Goal: Transaction & Acquisition: Download file/media

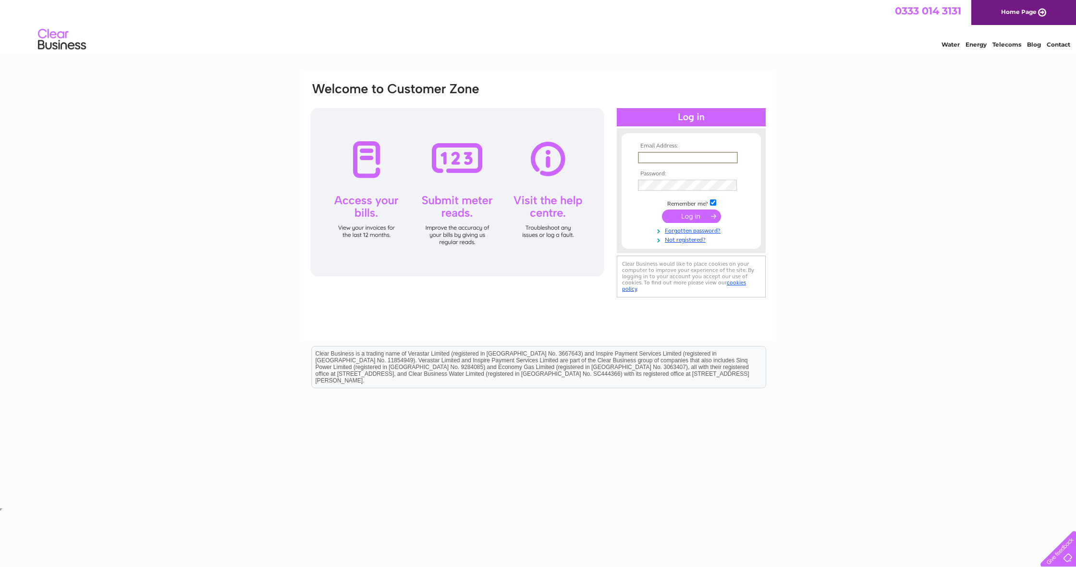
type input "chris@westrangagroup.com"
click at [691, 215] on input "submit" at bounding box center [691, 215] width 59 height 13
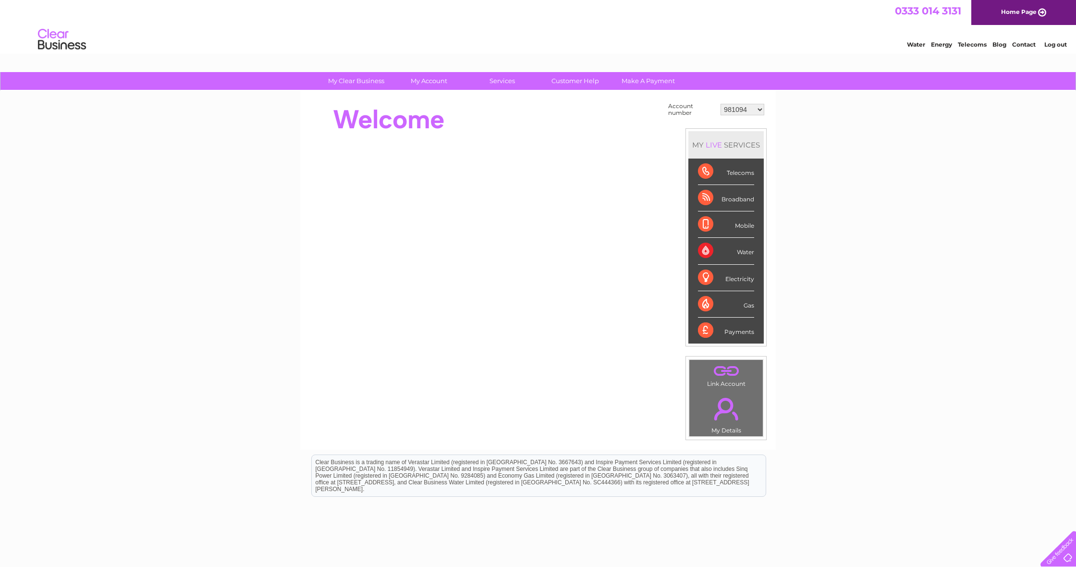
select select "1131551"
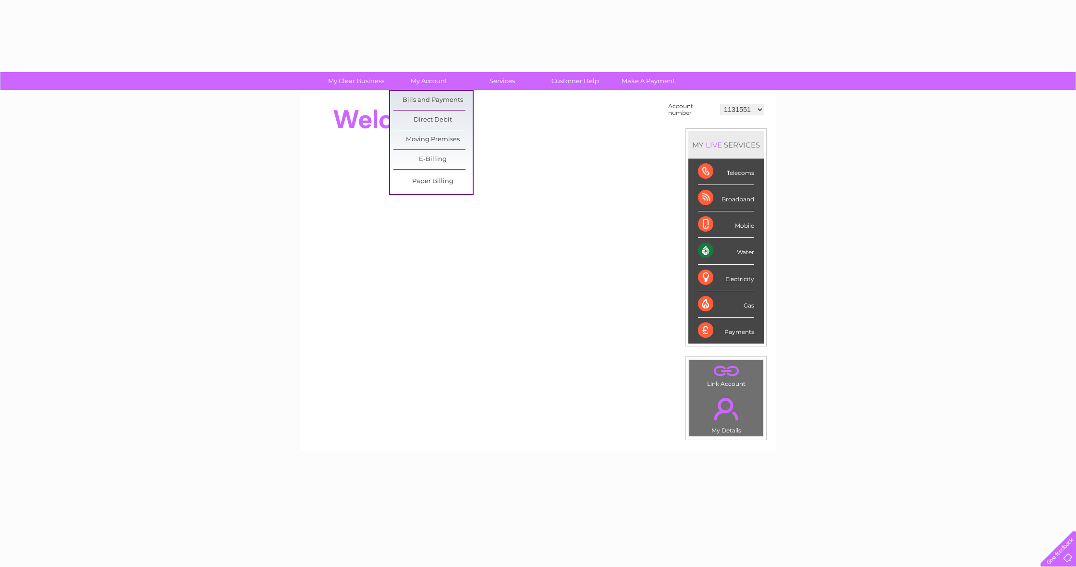
click at [437, 100] on link "Bills and Payments" at bounding box center [432, 100] width 79 height 19
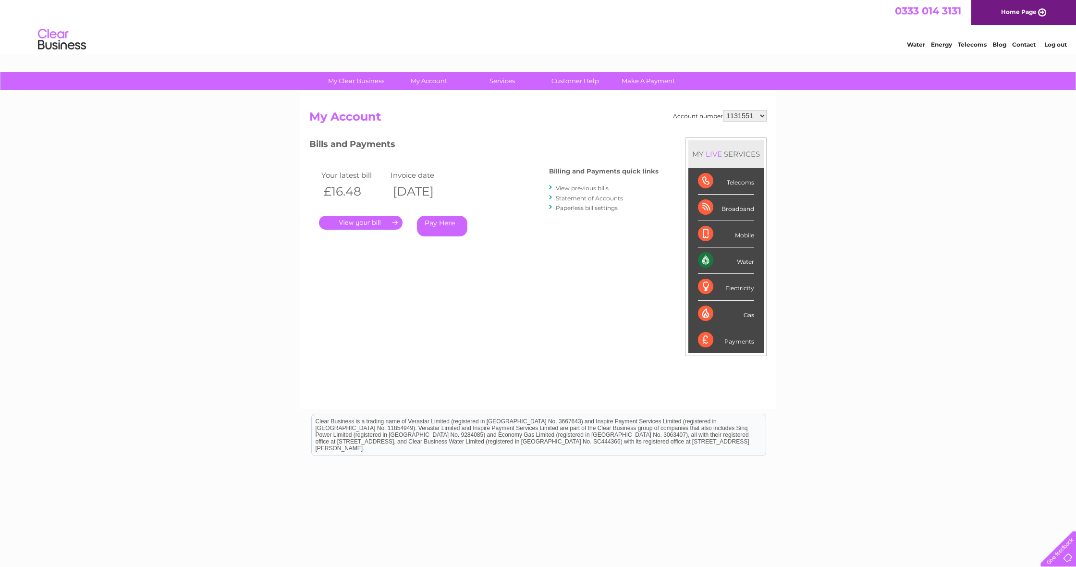
click at [579, 186] on link "View previous bills" at bounding box center [582, 187] width 53 height 7
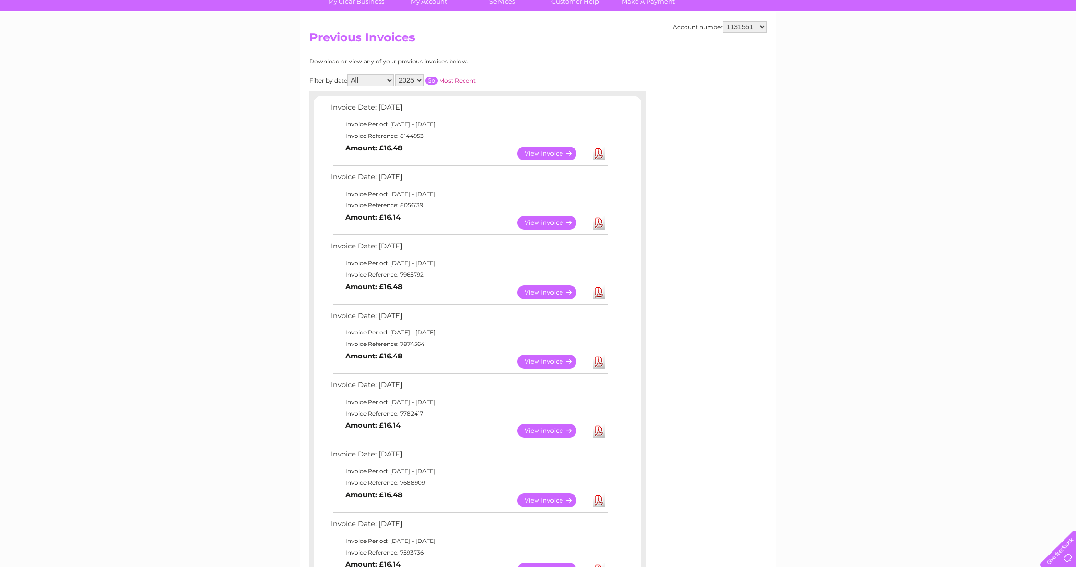
click at [547, 219] on link "View" at bounding box center [552, 223] width 71 height 14
click at [523, 290] on link "View" at bounding box center [552, 292] width 71 height 14
click at [531, 219] on link "View" at bounding box center [552, 223] width 71 height 14
click at [540, 118] on td "Invoice Period: 1 October 2025 - 31 October 2025" at bounding box center [469, 124] width 281 height 12
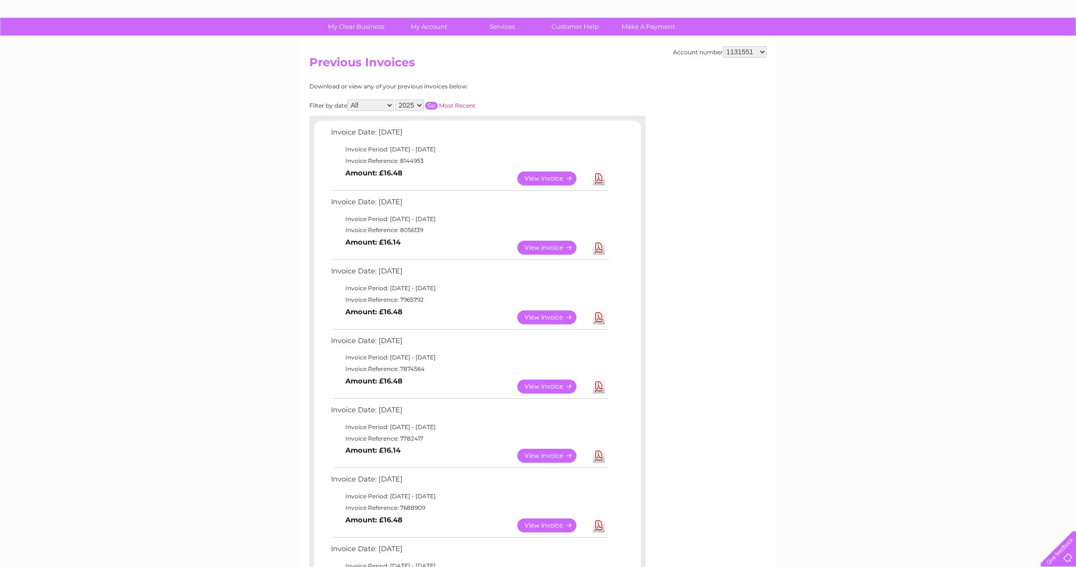
scroll to position [49, 0]
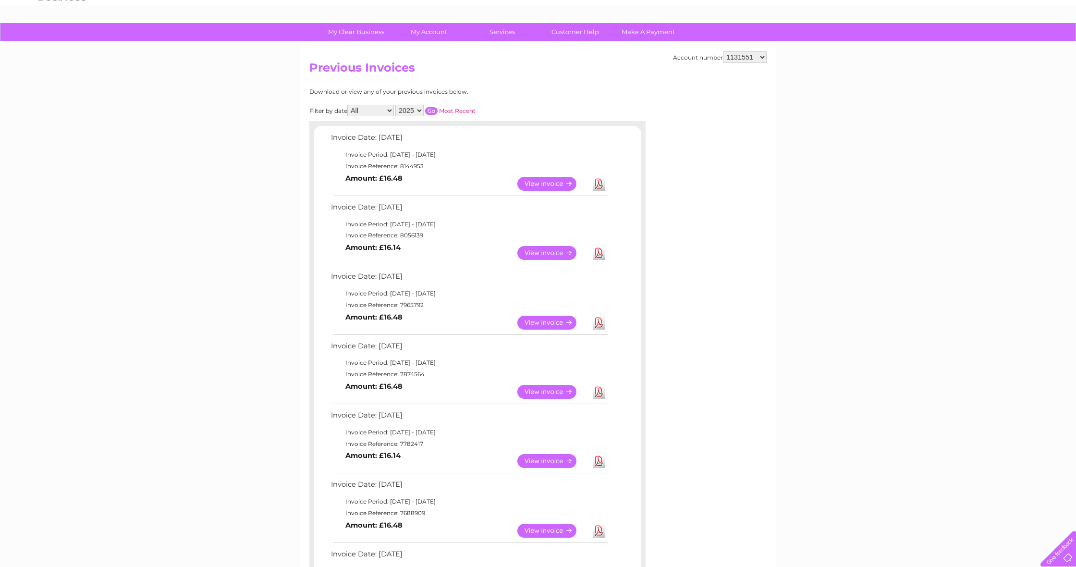
click at [540, 181] on link "View" at bounding box center [552, 184] width 71 height 14
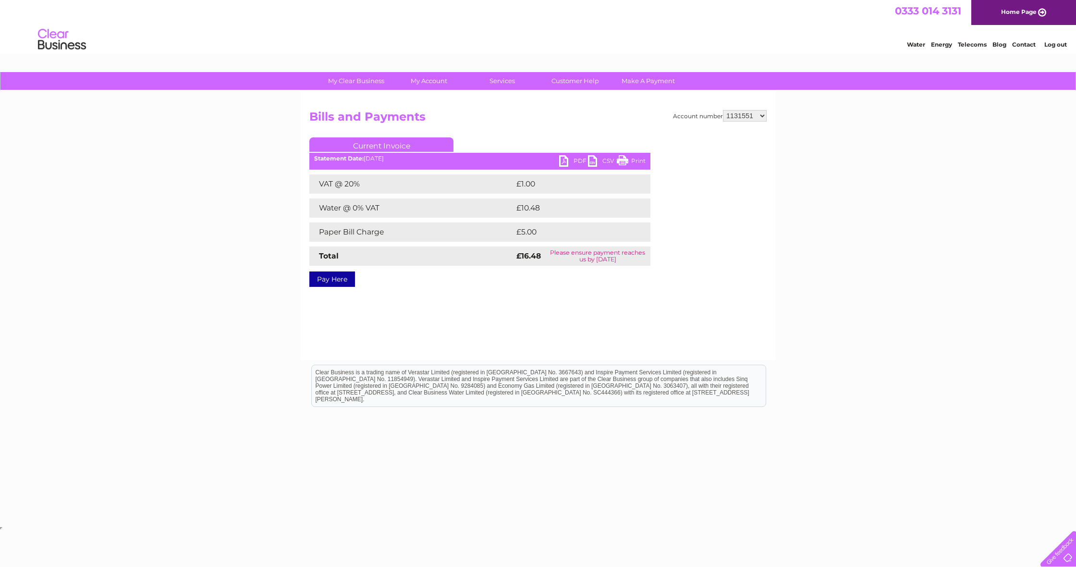
click at [575, 163] on link "PDF" at bounding box center [573, 162] width 29 height 14
select select "1152037"
click at [436, 82] on link "My Account" at bounding box center [429, 81] width 79 height 18
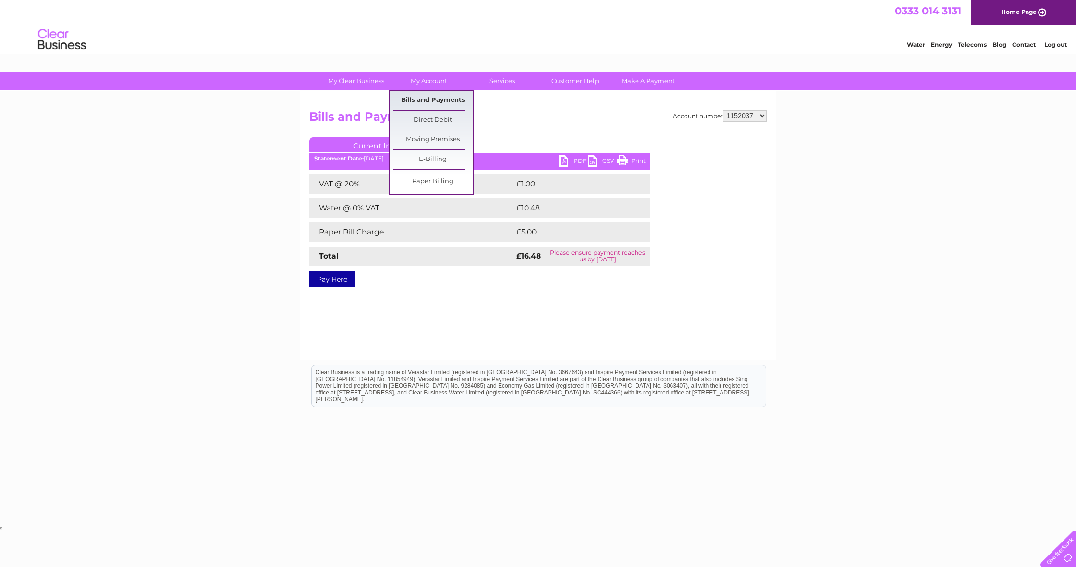
click at [429, 102] on link "Bills and Payments" at bounding box center [432, 100] width 79 height 19
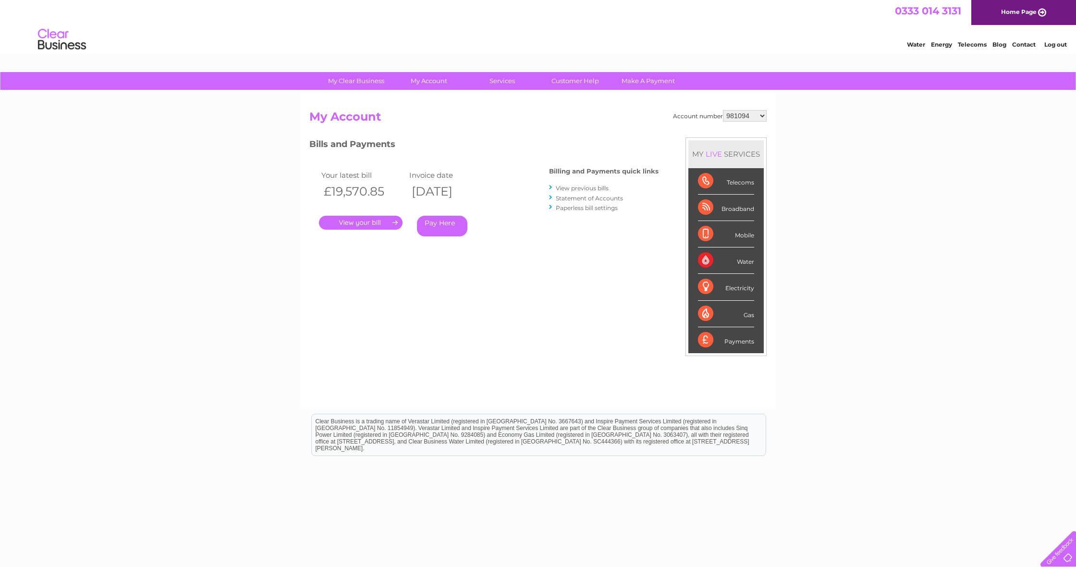
select select "1152037"
